Goal: Task Accomplishment & Management: Complete application form

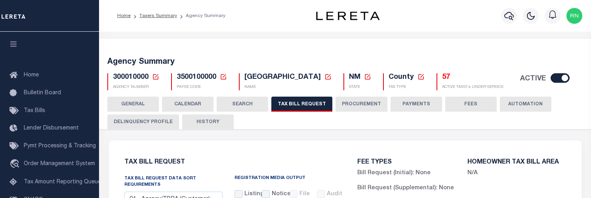
select select "28"
select select "22"
select select "true"
select select "14"
select select
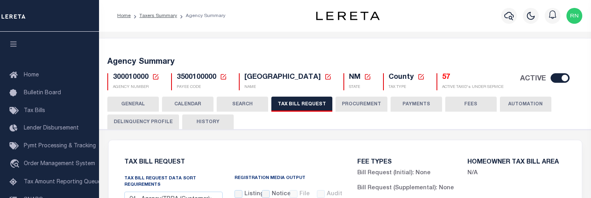
drag, startPoint x: 211, startPoint y: 126, endPoint x: 297, endPoint y: 151, distance: 89.7
click at [211, 126] on button "HISTORY" at bounding box center [207, 121] width 51 height 15
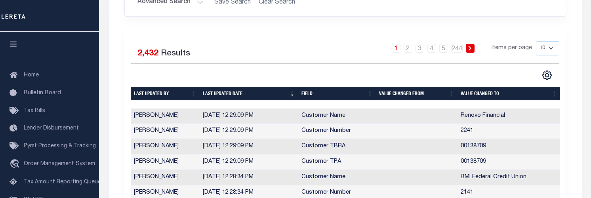
scroll to position [79, 0]
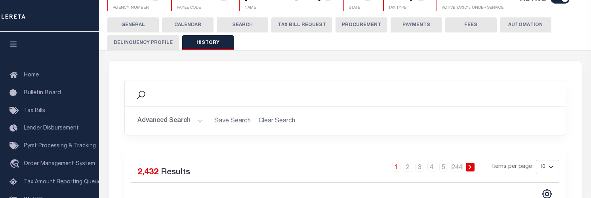
click at [282, 26] on button "TAX BILL REQUEST" at bounding box center [301, 24] width 61 height 15
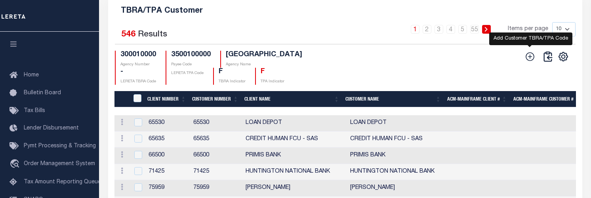
click at [528, 62] on icon at bounding box center [530, 56] width 10 height 10
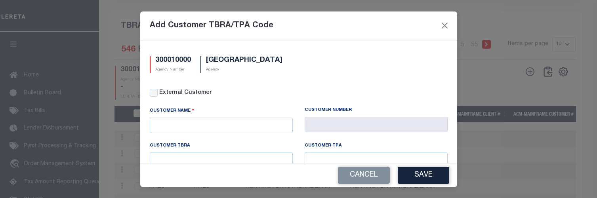
scroll to position [0, 0]
click at [150, 93] on input "External Customer" at bounding box center [154, 93] width 8 height 8
checkbox input "true"
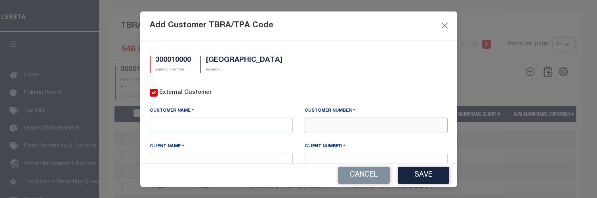
click at [349, 128] on input "text" at bounding box center [375, 125] width 143 height 15
type input "71366"
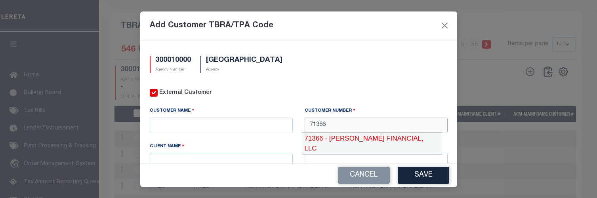
click at [352, 135] on div "71366 - [PERSON_NAME] FINANCIAL, LLC" at bounding box center [372, 143] width 140 height 23
type input "[PERSON_NAME] FINANCIAL, LLC"
type input "71366"
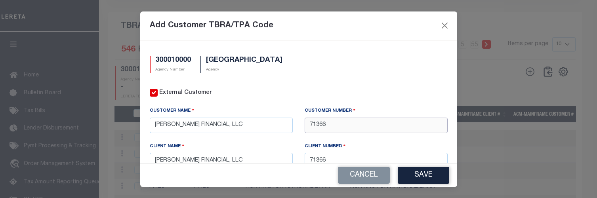
type input "71366"
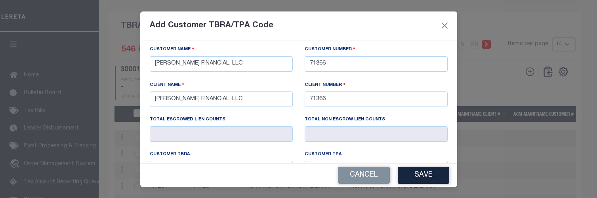
scroll to position [52, 0]
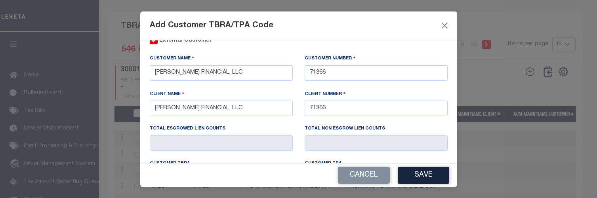
click at [306, 26] on div "Add Customer TBRA/TPA Code" at bounding box center [298, 25] width 317 height 29
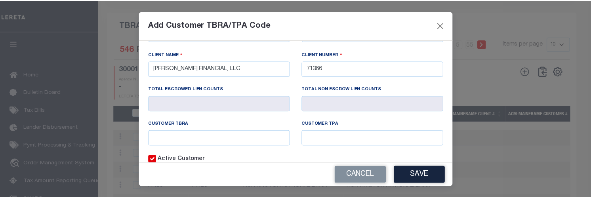
scroll to position [92, 0]
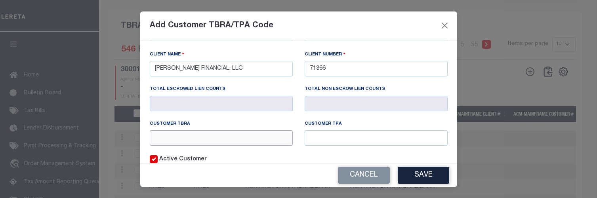
click at [215, 141] on input "text" at bounding box center [221, 137] width 143 height 15
type input "00137136"
click at [400, 130] on input "0013" at bounding box center [375, 137] width 143 height 15
type input "00137136"
click at [423, 179] on button "Save" at bounding box center [423, 175] width 51 height 17
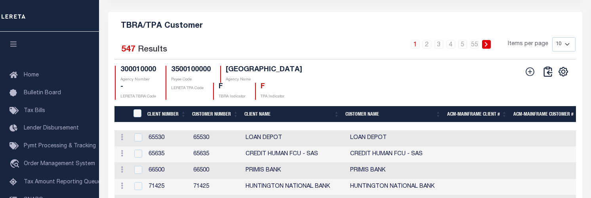
click at [519, 74] on div "CSV Export Selected Print Show Filter Show Search Columns 0: 1: CustomerPayeeID…" at bounding box center [545, 72] width 60 height 12
click at [523, 77] on button at bounding box center [529, 71] width 17 height 11
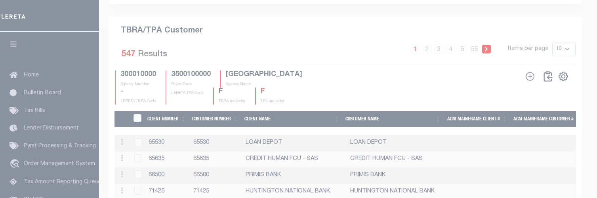
scroll to position [0, 0]
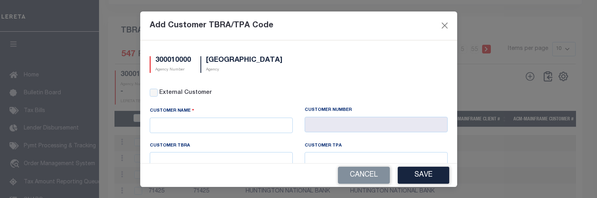
click at [158, 91] on div "External Customer" at bounding box center [299, 93] width 298 height 9
click at [156, 92] on input "External Customer" at bounding box center [154, 93] width 8 height 8
checkbox input "true"
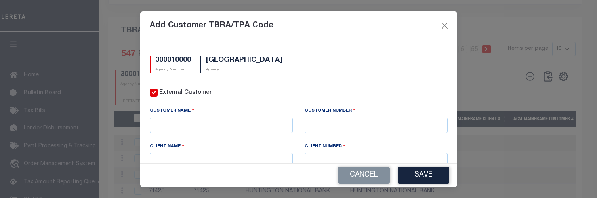
drag, startPoint x: 319, startPoint y: 133, endPoint x: 320, endPoint y: 128, distance: 5.2
click at [319, 131] on div "Customer Number" at bounding box center [376, 124] width 155 height 35
click at [320, 127] on input "text" at bounding box center [375, 125] width 143 height 15
type input "71410"
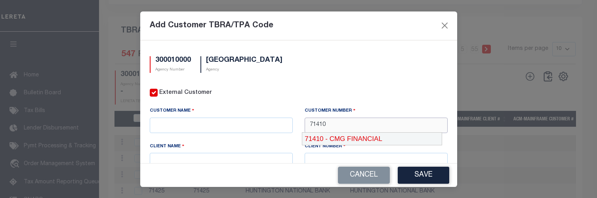
click at [337, 135] on div "71410 - CMG FINANCIAL" at bounding box center [371, 139] width 139 height 13
type input "CMG FINANCIAL"
type input "71410"
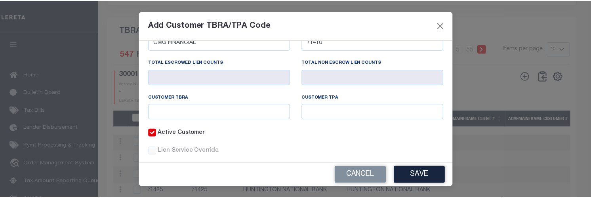
scroll to position [119, 0]
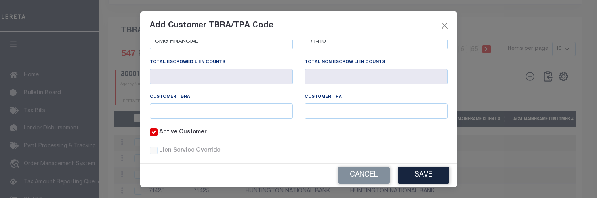
type input "71410"
click at [219, 110] on input "text" at bounding box center [221, 110] width 143 height 15
type input "001371471"
type input "00137141"
click at [219, 110] on input "001371471" at bounding box center [221, 110] width 143 height 15
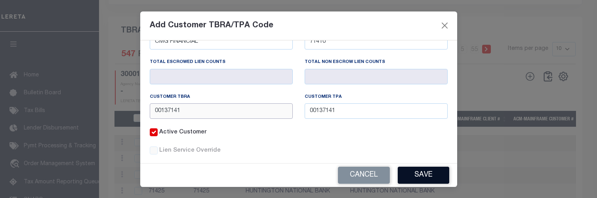
type input "00137141"
click at [438, 171] on button "Save" at bounding box center [423, 175] width 51 height 17
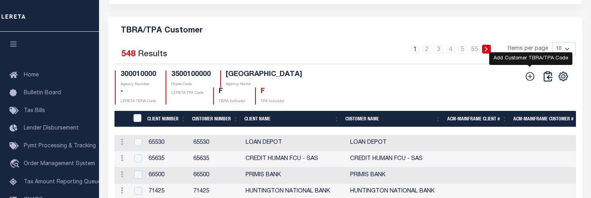
click at [530, 81] on icon at bounding box center [530, 76] width 10 height 10
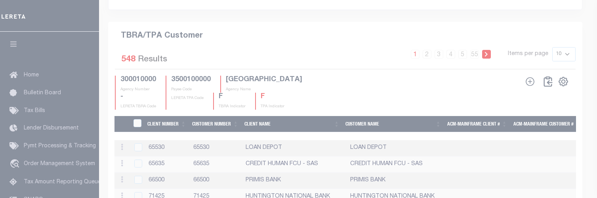
scroll to position [0, 0]
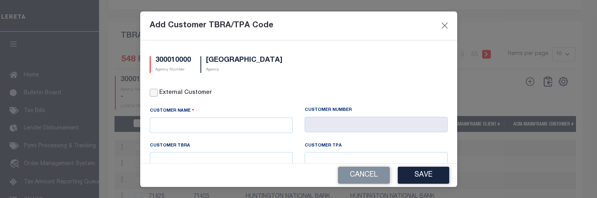
click at [154, 91] on input "External Customer" at bounding box center [154, 93] width 8 height 8
checkbox input "true"
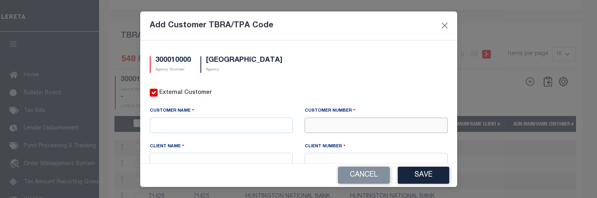
drag, startPoint x: 307, startPoint y: 120, endPoint x: 303, endPoint y: 126, distance: 7.6
click at [304, 126] on input "text" at bounding box center [375, 125] width 143 height 15
type input "71411"
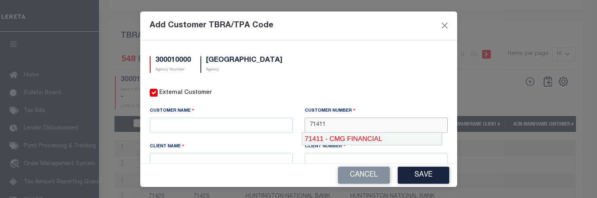
click at [371, 133] on div "71411 - CMG FINANCIAL" at bounding box center [371, 139] width 139 height 13
type input "CMG FINANCIAL"
type input "71410"
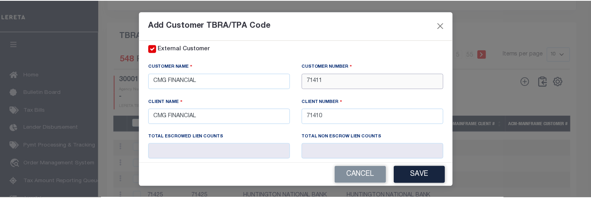
scroll to position [79, 0]
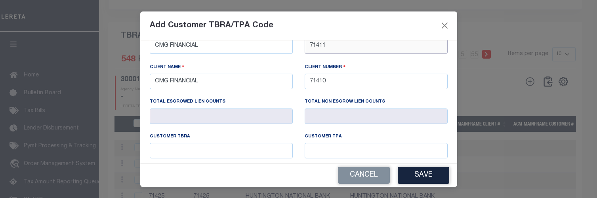
type input "71411"
click at [221, 145] on input "text" at bounding box center [221, 150] width 143 height 15
type input "00131411"
click at [410, 177] on button "Save" at bounding box center [423, 175] width 51 height 17
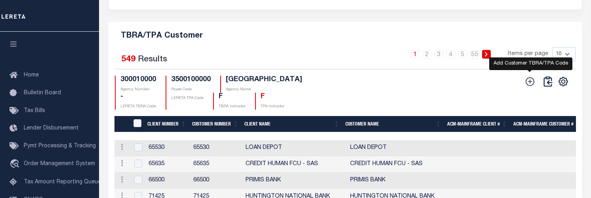
click at [531, 87] on icon at bounding box center [530, 81] width 10 height 10
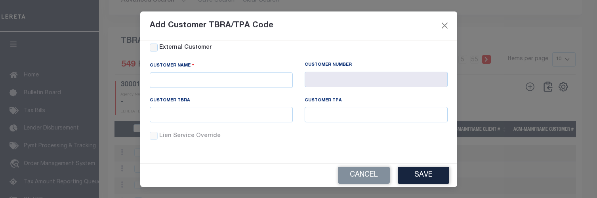
scroll to position [0, 0]
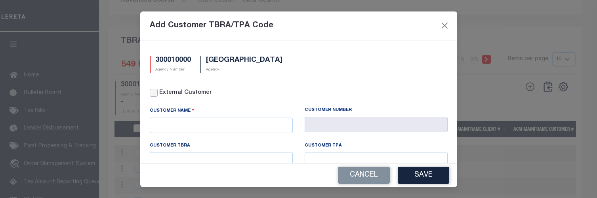
click at [156, 92] on input "External Customer" at bounding box center [154, 93] width 8 height 8
checkbox input "true"
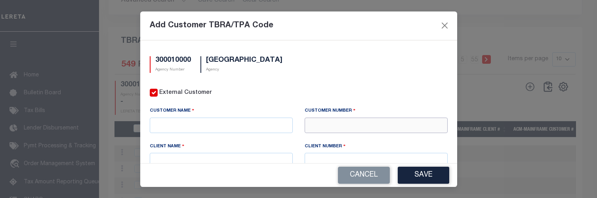
click at [321, 128] on input "text" at bounding box center [375, 125] width 143 height 15
type input "81334"
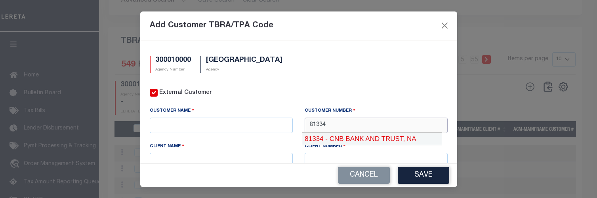
click at [339, 135] on div "81334 - CNB BANK AND TRUST, NA" at bounding box center [371, 139] width 139 height 13
type input "CNB BANK AND TRUST, NA"
type input "81334"
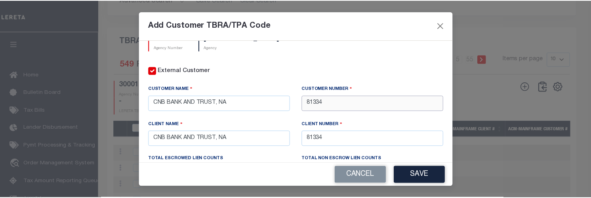
scroll to position [79, 0]
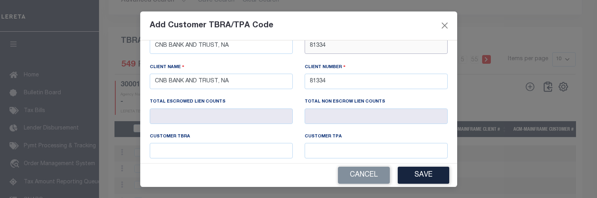
type input "81334"
click at [230, 145] on input "text" at bounding box center [221, 150] width 143 height 15
type input "00138133"
click at [411, 178] on button "Save" at bounding box center [423, 175] width 51 height 17
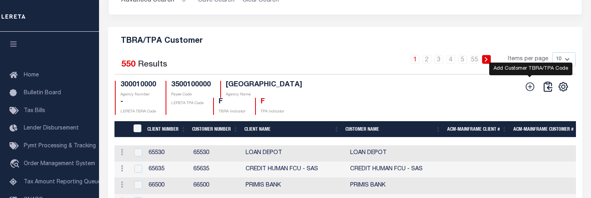
click at [529, 92] on icon at bounding box center [530, 87] width 10 height 10
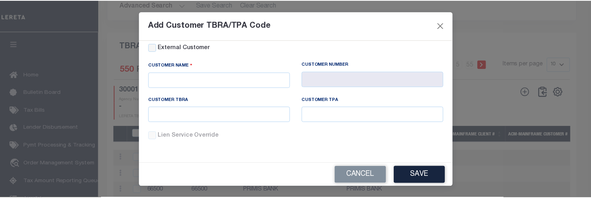
scroll to position [0, 0]
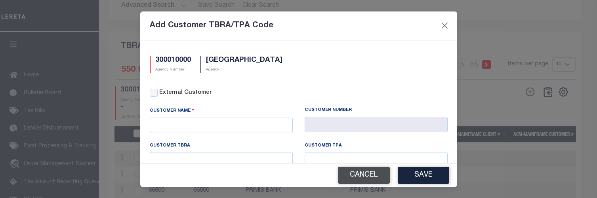
click at [356, 179] on button "Cancel" at bounding box center [364, 175] width 52 height 17
